Goal: Task Accomplishment & Management: Manage account settings

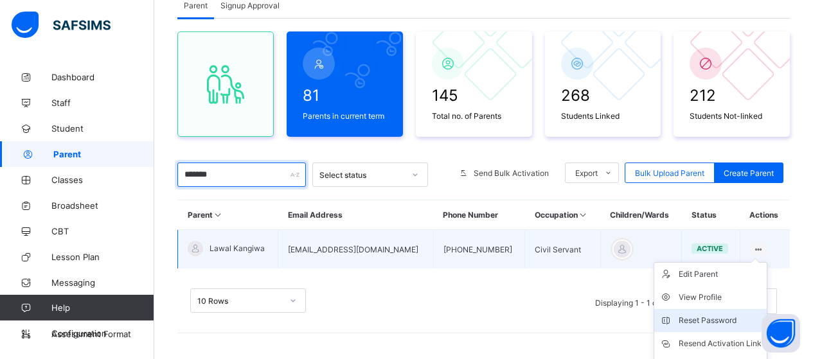
scroll to position [157, 0]
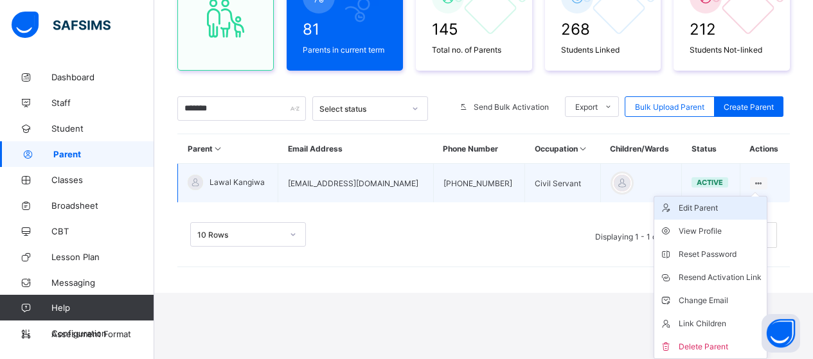
click at [723, 211] on div "Edit Parent" at bounding box center [720, 208] width 83 height 13
select select "**"
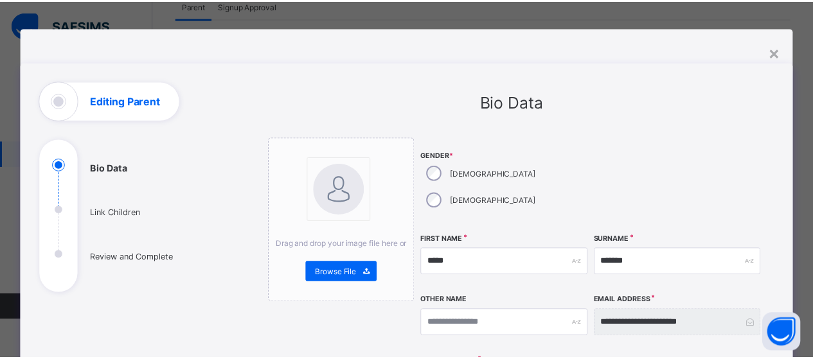
scroll to position [0, 0]
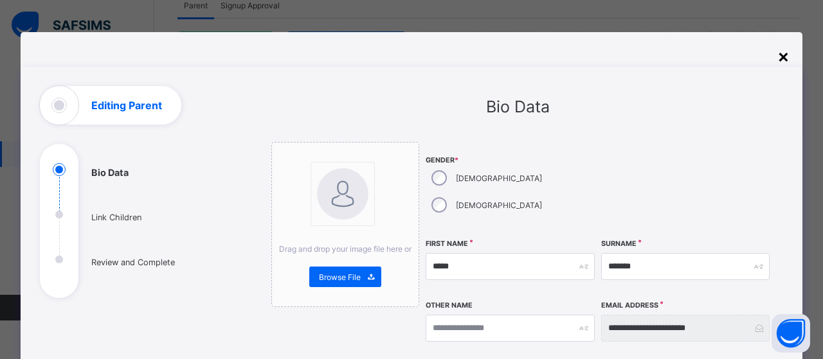
click at [781, 55] on div "×" at bounding box center [783, 56] width 12 height 22
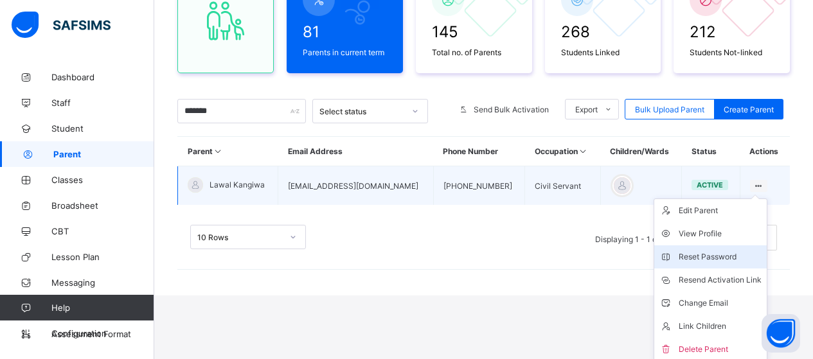
scroll to position [157, 0]
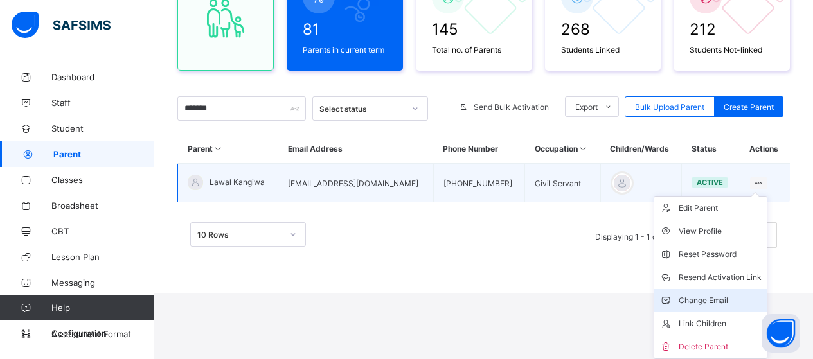
click at [722, 301] on div "Change Email" at bounding box center [720, 300] width 83 height 13
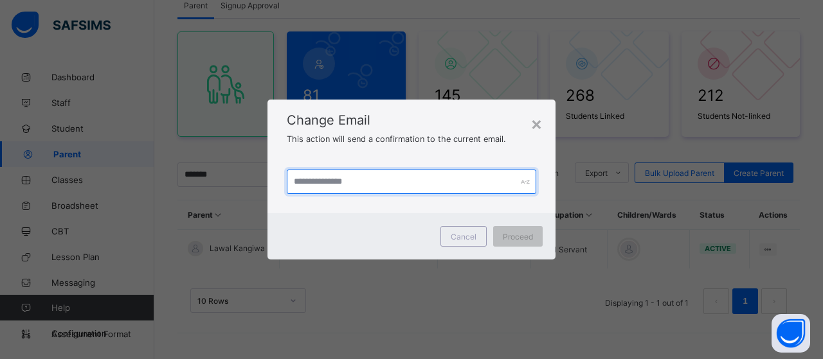
click at [355, 182] on input "text" at bounding box center [411, 182] width 249 height 24
type input "**********"
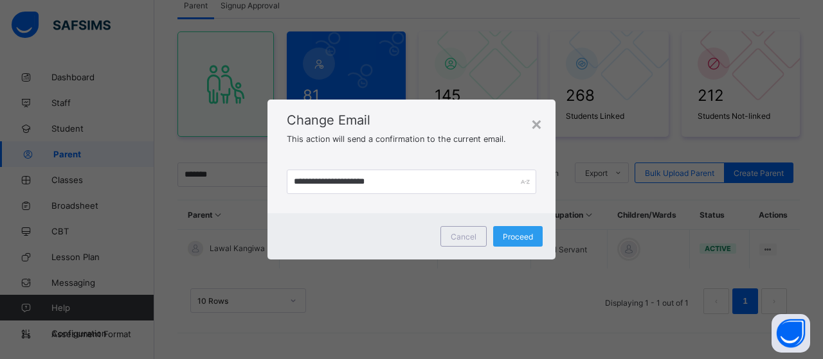
click at [511, 244] on div "Proceed" at bounding box center [517, 236] width 49 height 21
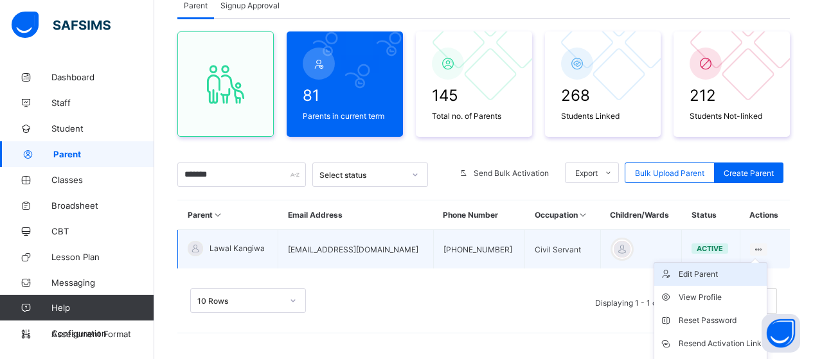
scroll to position [129, 0]
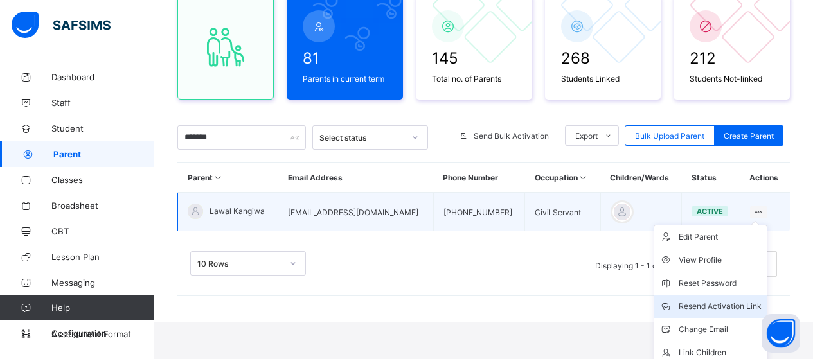
click at [711, 307] on div "Resend Activation Link" at bounding box center [720, 306] width 83 height 13
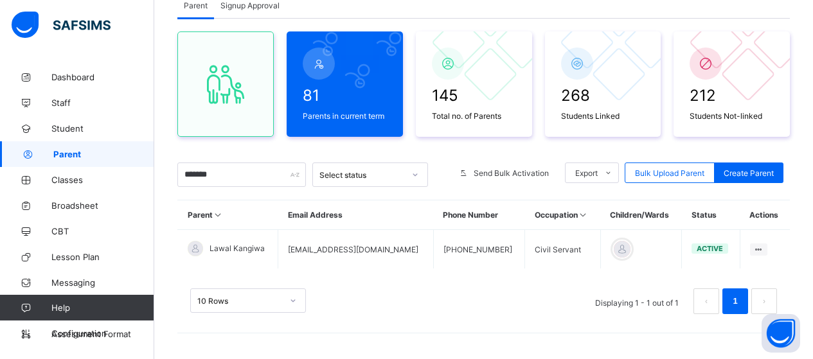
scroll to position [91, 0]
drag, startPoint x: 733, startPoint y: 1, endPoint x: 555, endPoint y: 150, distance: 232.2
click at [555, 150] on div "81 Parents in current term 145 Total no. of Parents 268 Students Linked 212 Stu…" at bounding box center [483, 179] width 613 height 321
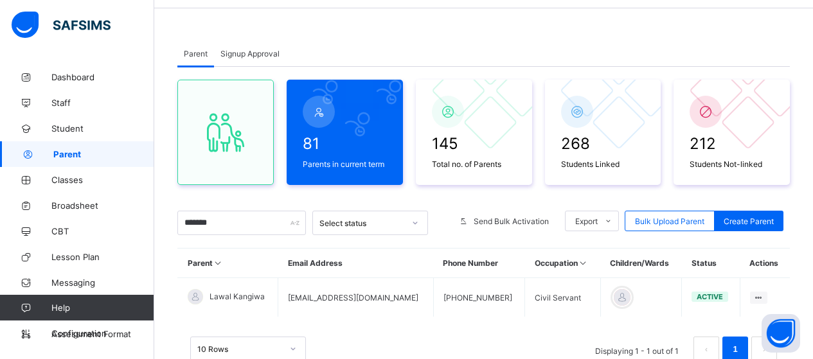
scroll to position [0, 0]
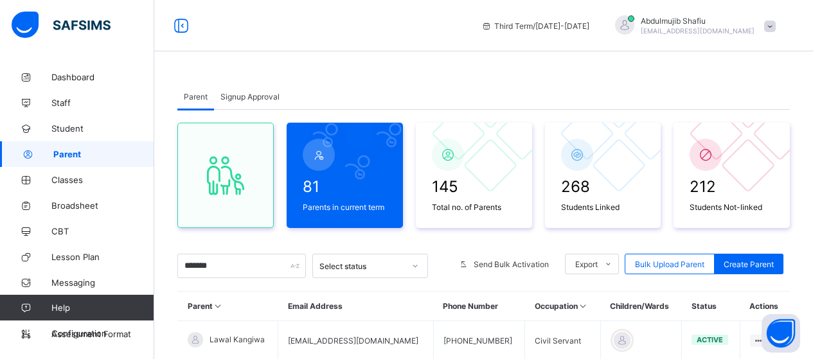
click at [776, 24] on span at bounding box center [770, 27] width 12 height 12
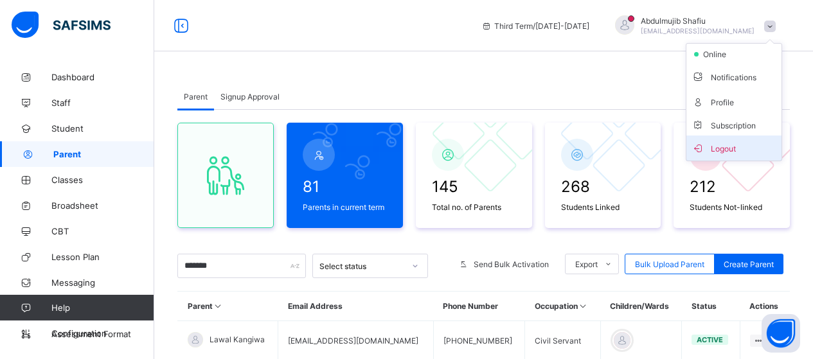
click at [744, 147] on span "Logout" at bounding box center [734, 148] width 85 height 15
